Goal: Task Accomplishment & Management: Use online tool/utility

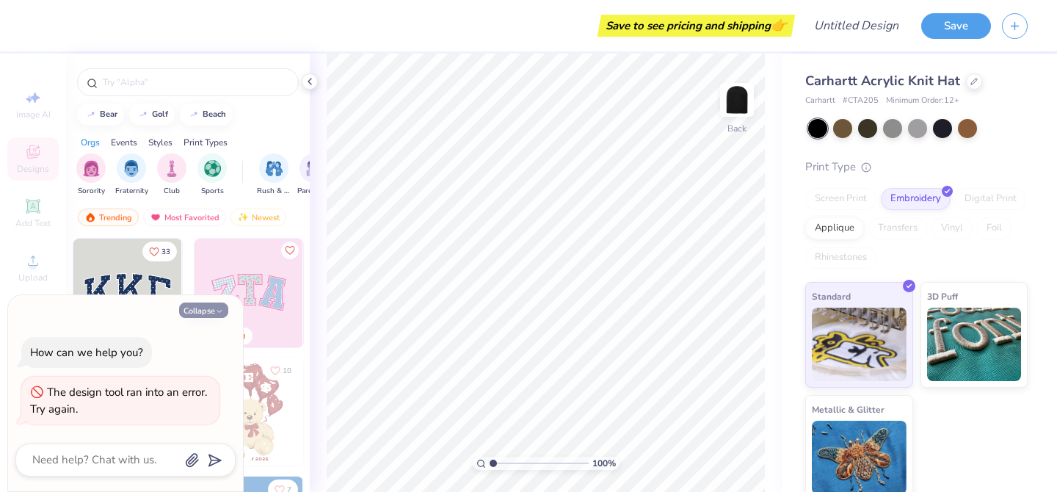
click at [203, 307] on button "Collapse" at bounding box center [203, 310] width 49 height 15
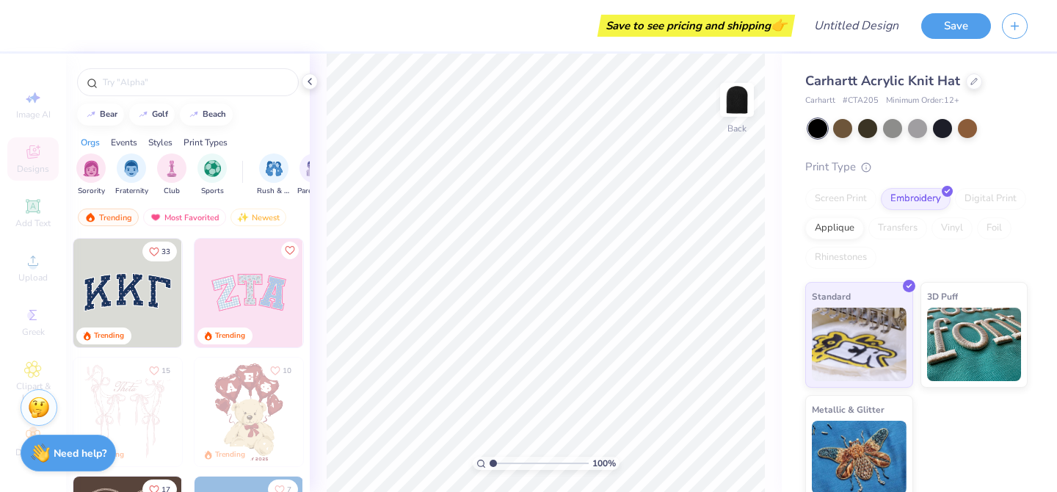
click at [29, 159] on div "Image AI Designs Add Text Upload Greek Clipart & logos Decorate" at bounding box center [32, 273] width 51 height 381
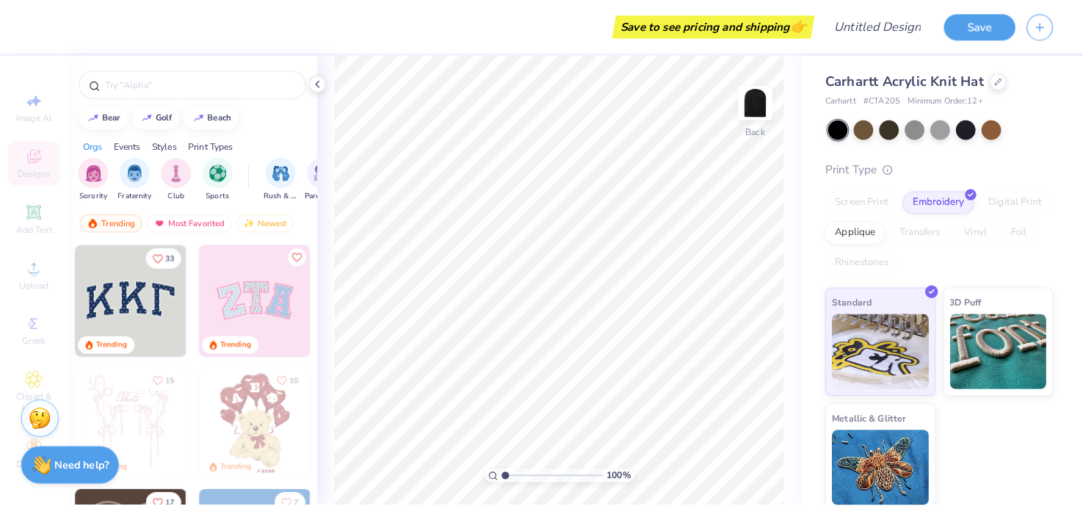
scroll to position [9, 0]
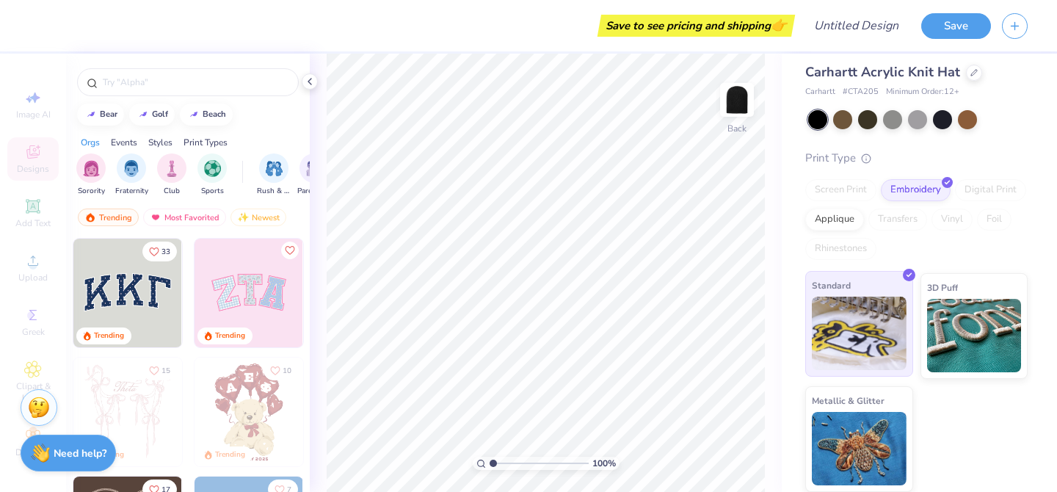
click at [850, 316] on img at bounding box center [859, 333] width 95 height 73
click at [113, 214] on div "Trending" at bounding box center [108, 218] width 61 height 18
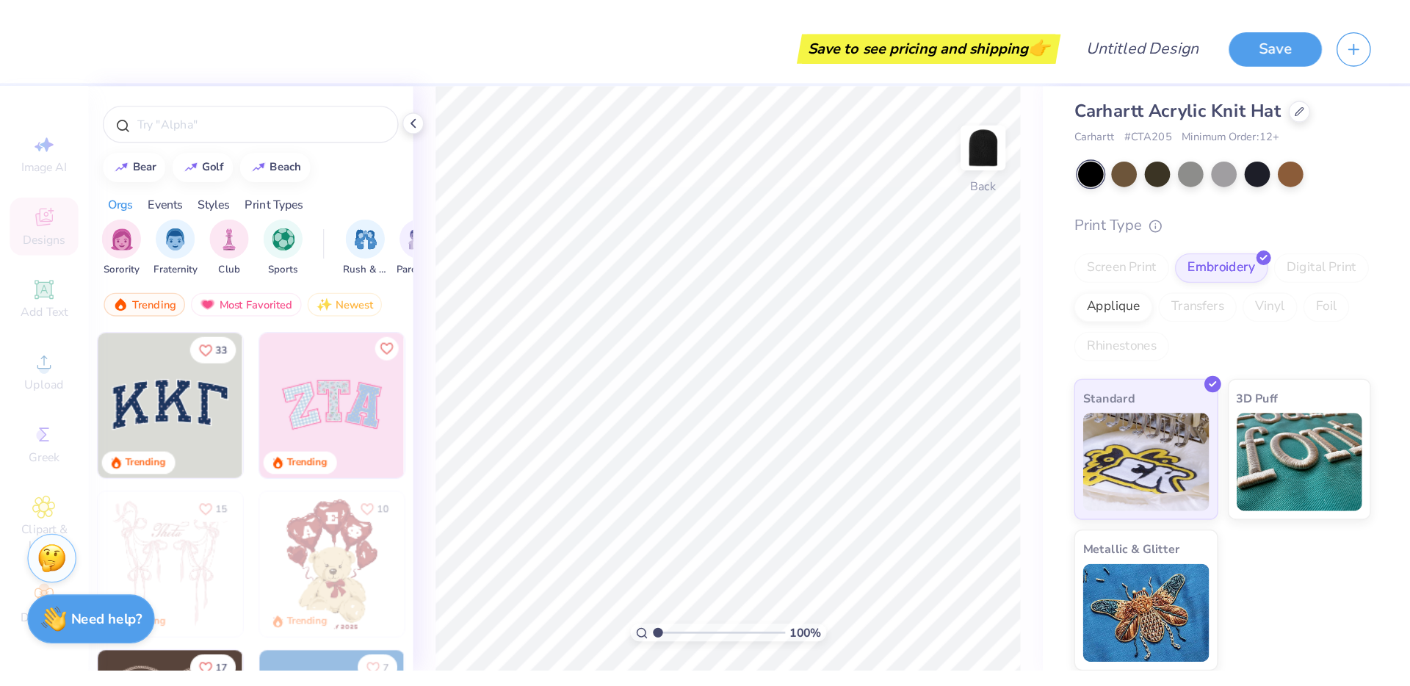
scroll to position [0, 0]
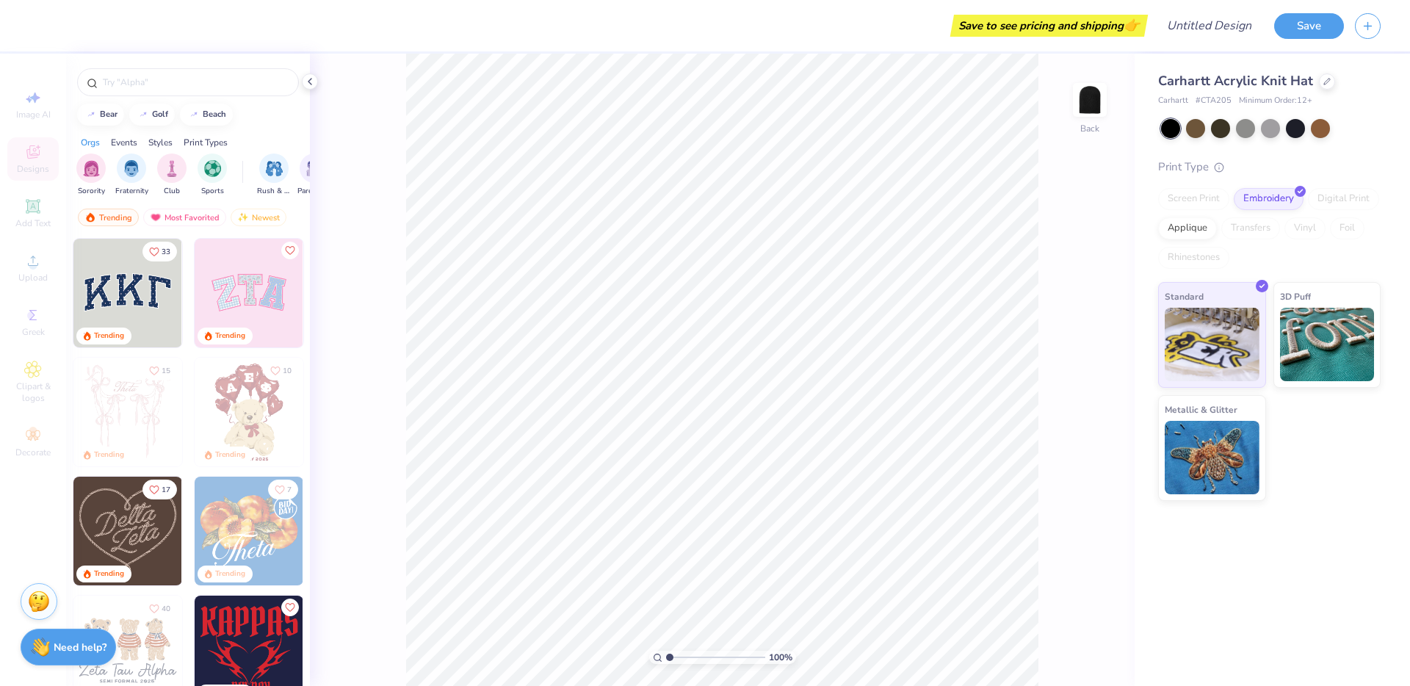
click at [250, 305] on img at bounding box center [249, 293] width 109 height 109
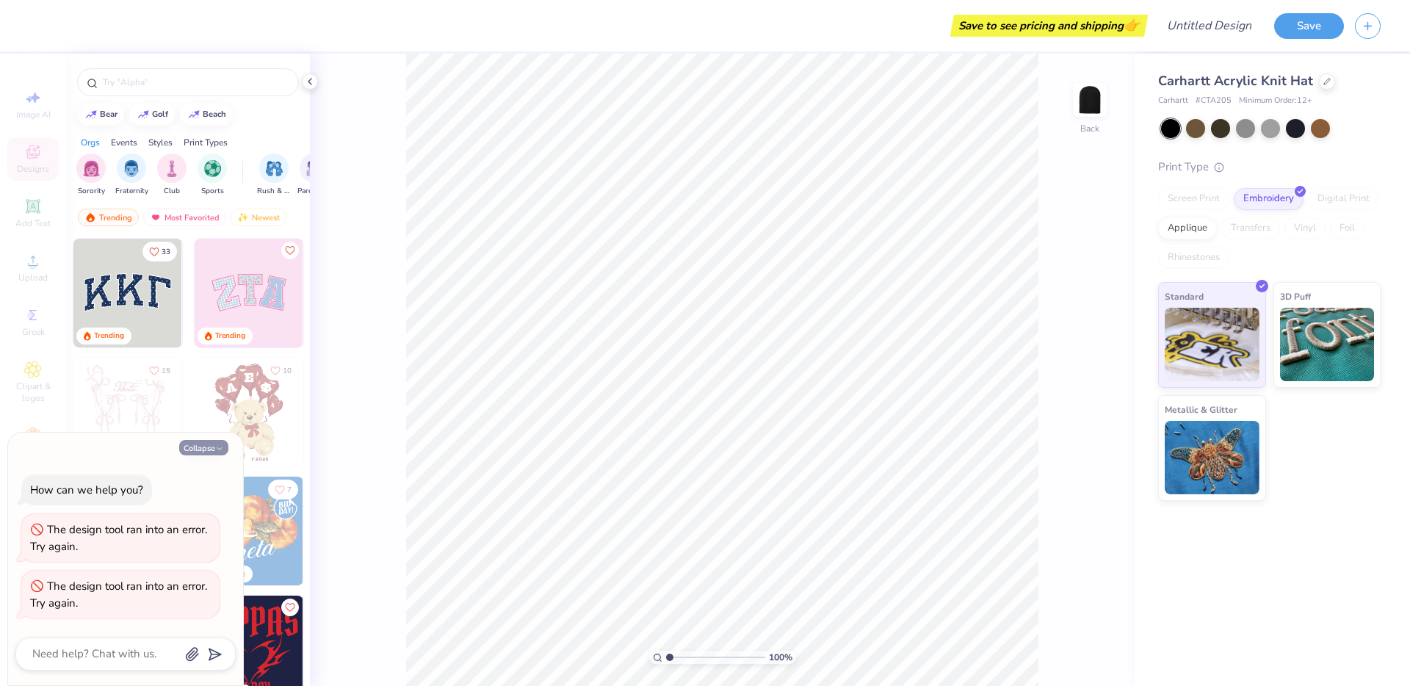
click at [224, 451] on button "Collapse" at bounding box center [203, 447] width 49 height 15
type textarea "x"
